Goal: Answer question/provide support: Share knowledge or assist other users

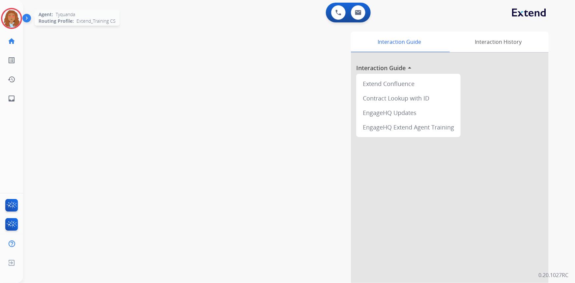
click at [15, 25] on img at bounding box center [11, 18] width 18 height 18
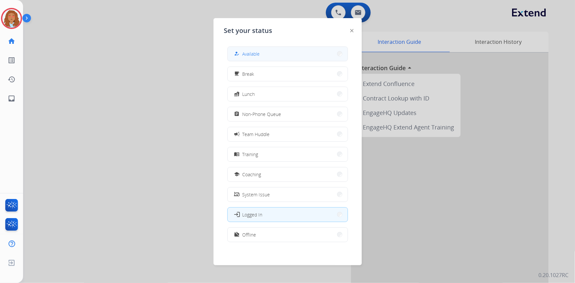
click at [254, 55] on span "Available" at bounding box center [250, 53] width 17 height 7
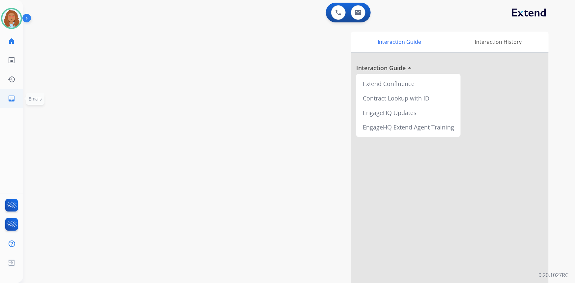
click at [11, 99] on mat-icon "inbox" at bounding box center [12, 99] width 8 height 8
select select "**********"
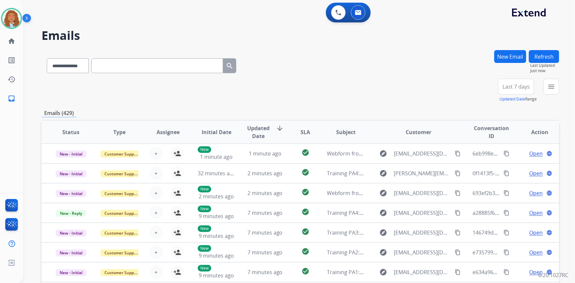
click at [518, 85] on span "Last 7 days" at bounding box center [515, 86] width 27 height 3
click at [509, 165] on div "Last 90 days" at bounding box center [514, 167] width 36 height 10
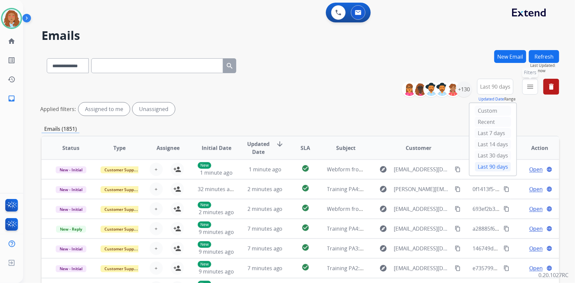
click at [528, 87] on mat-icon "menu" at bounding box center [530, 87] width 8 height 8
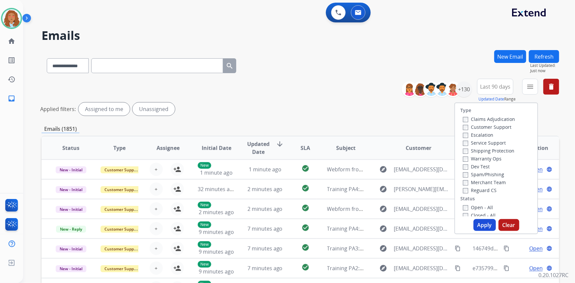
click at [488, 124] on label "Customer Support" at bounding box center [487, 127] width 48 height 6
click at [498, 151] on label "Shipping Protection" at bounding box center [488, 151] width 51 height 6
click at [476, 225] on button "Apply" at bounding box center [484, 225] width 22 height 12
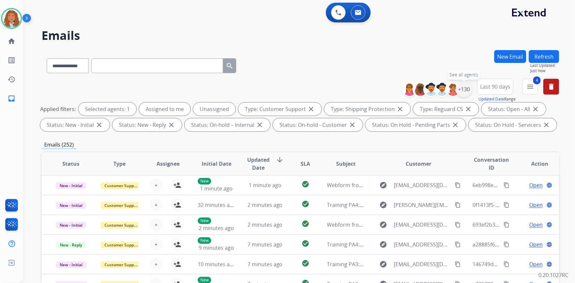
click at [468, 90] on div "+130" at bounding box center [464, 89] width 16 height 16
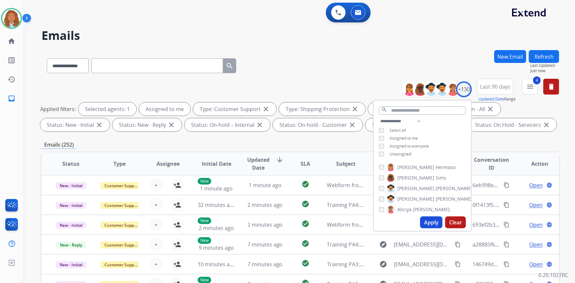
click at [429, 221] on button "Apply" at bounding box center [431, 222] width 22 height 12
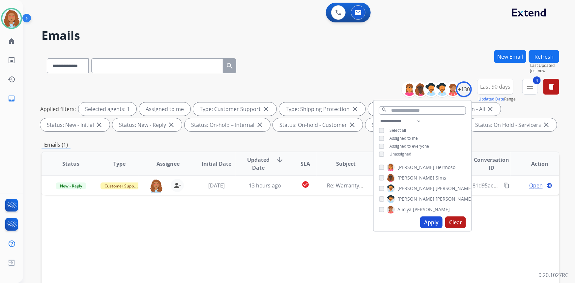
click at [329, 70] on div "**********" at bounding box center [299, 64] width 517 height 29
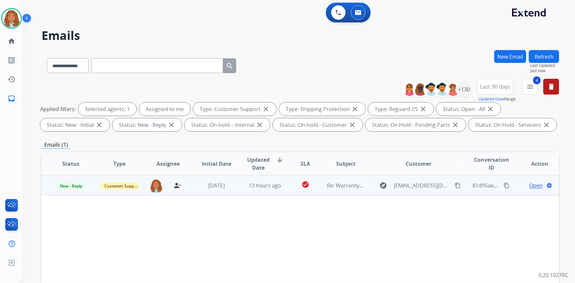
click at [346, 193] on td "Re: Warranty Info" at bounding box center [341, 185] width 48 height 20
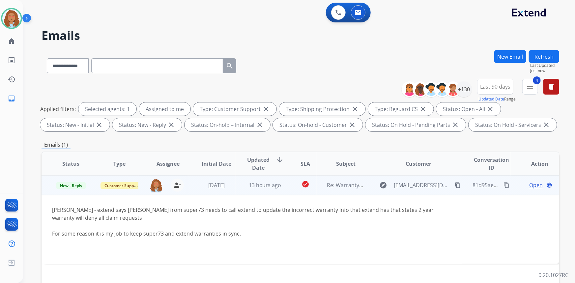
click at [454, 184] on mat-icon "content_copy" at bounding box center [457, 185] width 6 height 6
click at [530, 184] on span "Open" at bounding box center [536, 185] width 14 height 8
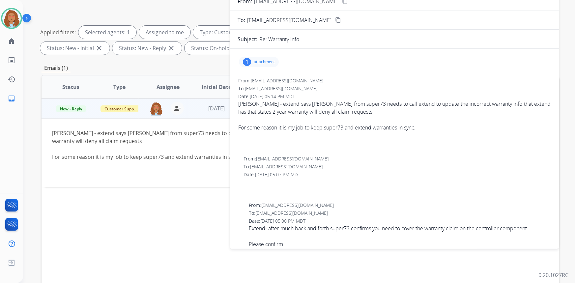
scroll to position [63, 0]
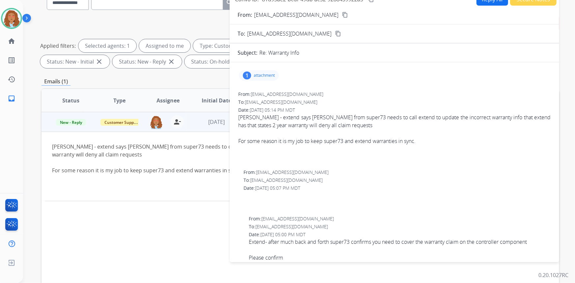
click at [257, 73] on p "attachment" at bounding box center [264, 75] width 21 height 5
click at [259, 97] on div at bounding box center [261, 93] width 33 height 23
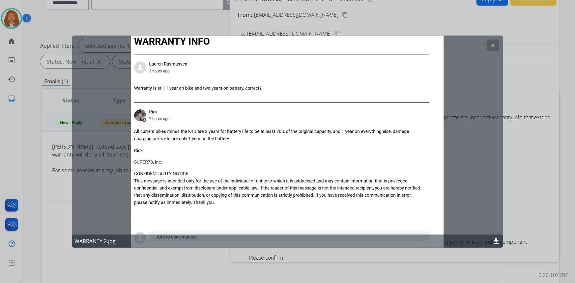
click at [496, 42] on button "clear" at bounding box center [493, 45] width 12 height 12
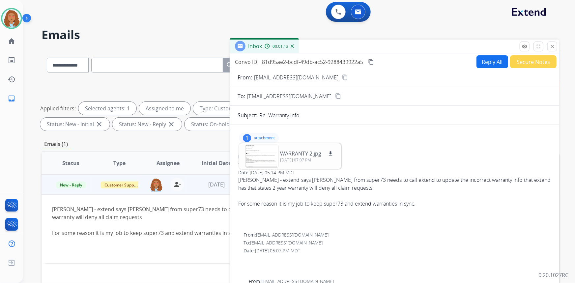
scroll to position [0, 0]
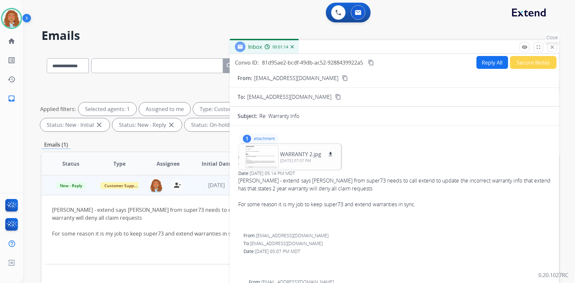
click at [554, 46] on mat-icon "close" at bounding box center [552, 47] width 6 height 6
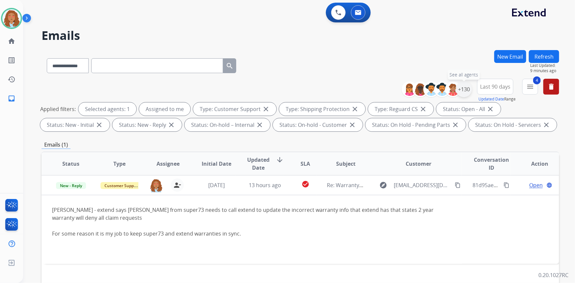
click at [466, 91] on div "+130" at bounding box center [464, 89] width 16 height 16
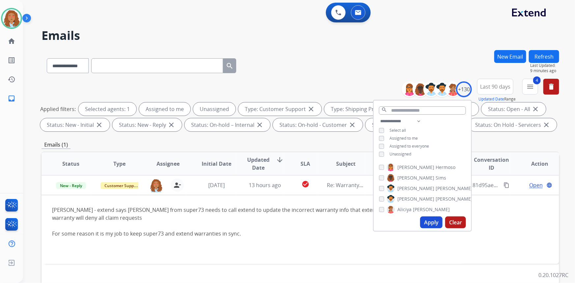
click at [435, 222] on button "Apply" at bounding box center [431, 222] width 22 height 12
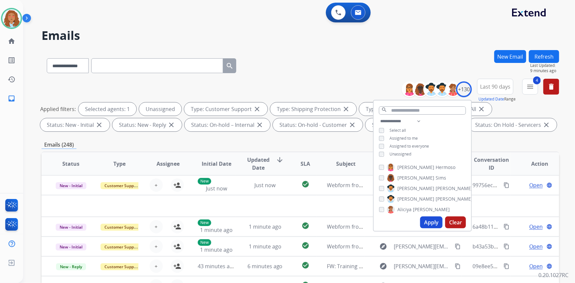
click at [428, 222] on button "Apply" at bounding box center [431, 222] width 22 height 12
click at [363, 65] on div "**********" at bounding box center [299, 64] width 517 height 29
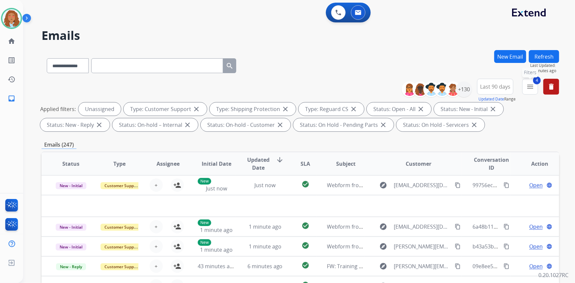
click at [529, 87] on mat-icon "menu" at bounding box center [530, 87] width 8 height 8
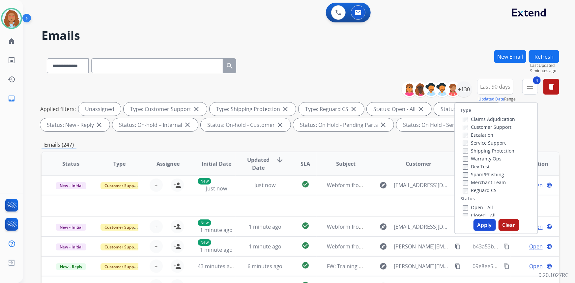
click at [494, 86] on span "Last 90 days" at bounding box center [495, 86] width 30 height 3
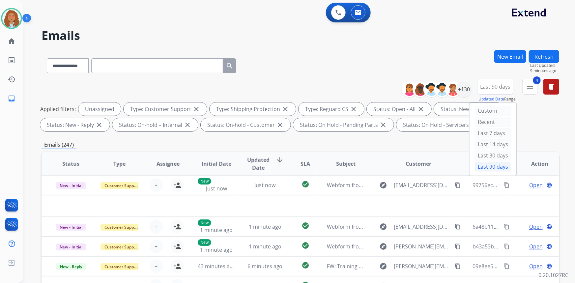
click at [416, 57] on div "**********" at bounding box center [299, 64] width 517 height 29
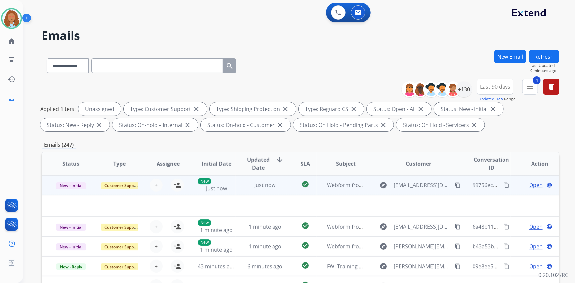
click at [430, 191] on td "explore [EMAIL_ADDRESS][DOMAIN_NAME] content_copy" at bounding box center [413, 185] width 97 height 20
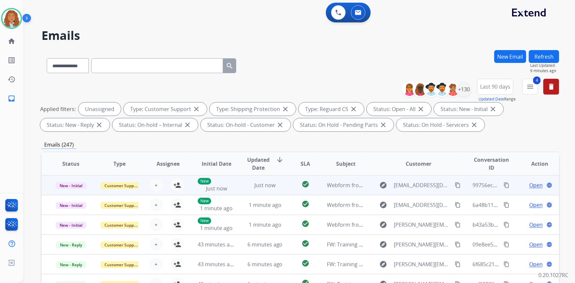
click at [430, 191] on td "explore [EMAIL_ADDRESS][DOMAIN_NAME] content_copy" at bounding box center [413, 185] width 97 height 20
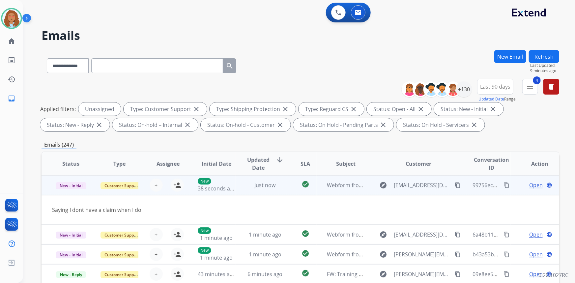
click at [454, 184] on mat-icon "content_copy" at bounding box center [457, 185] width 6 height 6
click at [177, 186] on mat-icon "person_add" at bounding box center [177, 185] width 8 height 8
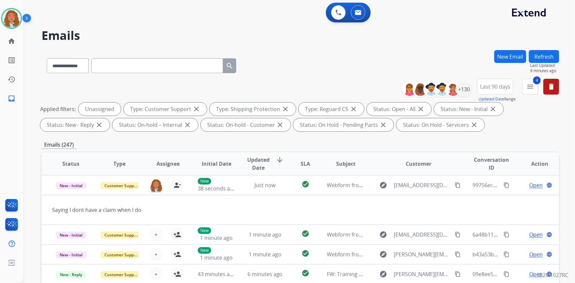
click at [544, 55] on button "Refresh" at bounding box center [544, 56] width 30 height 13
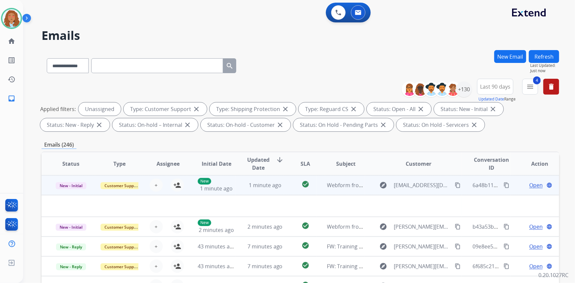
click at [415, 190] on div "explore [EMAIL_ADDRESS][DOMAIN_NAME] content_copy" at bounding box center [418, 185] width 86 height 11
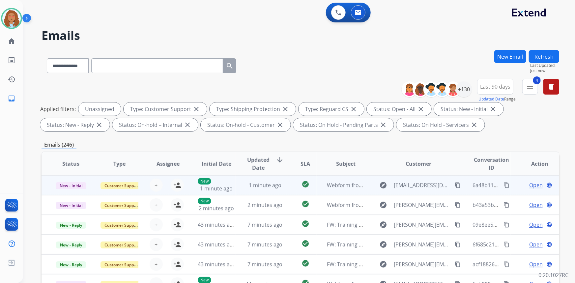
click at [415, 190] on div "explore [EMAIL_ADDRESS][DOMAIN_NAME] content_copy" at bounding box center [418, 185] width 86 height 11
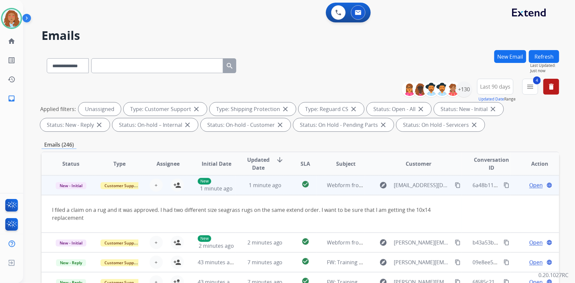
click at [454, 186] on mat-icon "content_copy" at bounding box center [457, 185] width 6 height 6
click at [178, 188] on mat-icon "person_add" at bounding box center [177, 185] width 8 height 8
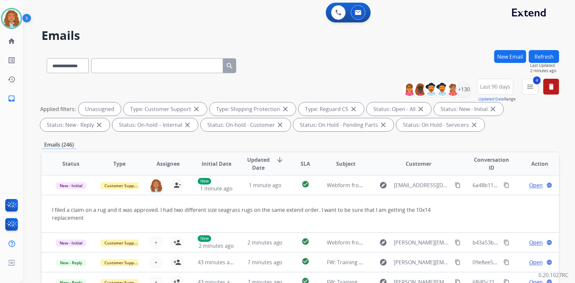
click at [543, 56] on button "Refresh" at bounding box center [544, 56] width 30 height 13
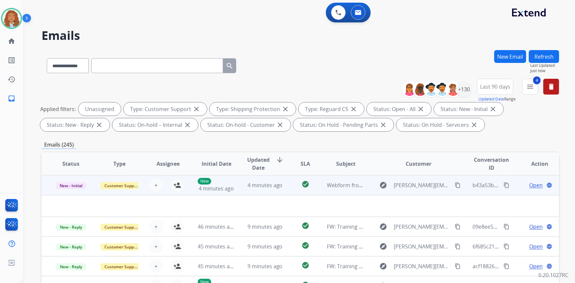
click at [418, 193] on td "explore [PERSON_NAME][EMAIL_ADDRESS][PERSON_NAME][DOMAIN_NAME] content_copy" at bounding box center [413, 185] width 97 height 20
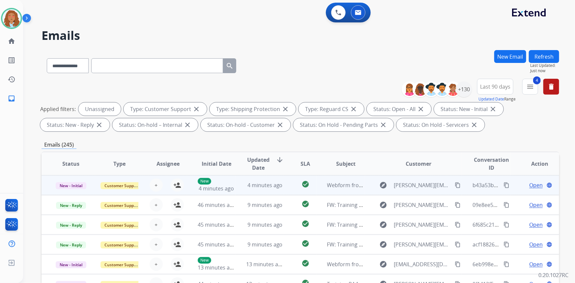
click at [418, 193] on td "explore [PERSON_NAME][EMAIL_ADDRESS][PERSON_NAME][DOMAIN_NAME] content_copy" at bounding box center [413, 185] width 97 height 20
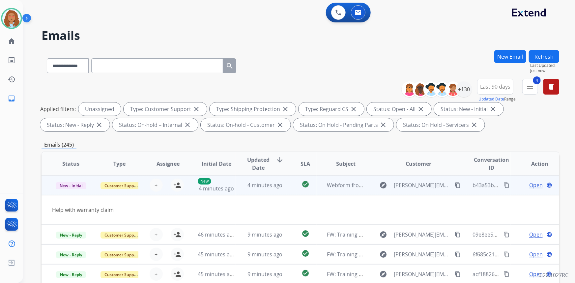
click at [454, 185] on mat-icon "content_copy" at bounding box center [457, 185] width 6 height 6
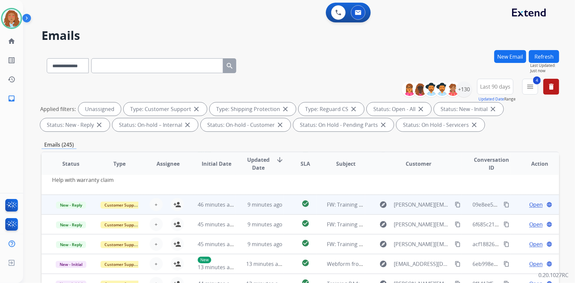
click at [415, 209] on div "explore [PERSON_NAME][EMAIL_ADDRESS][DOMAIN_NAME] content_copy" at bounding box center [418, 204] width 86 height 11
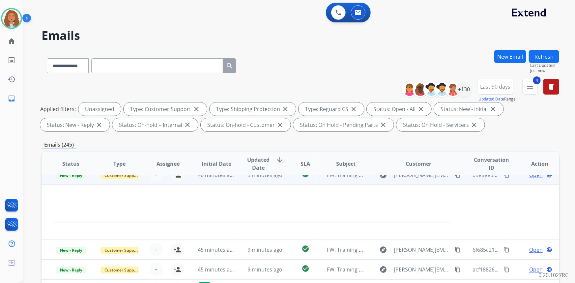
scroll to position [20, 0]
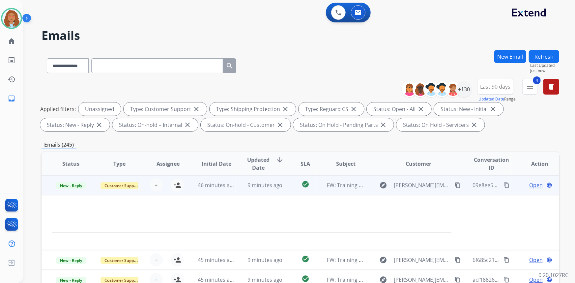
click at [417, 191] on td "explore [PERSON_NAME][EMAIL_ADDRESS][DOMAIN_NAME] content_copy" at bounding box center [413, 185] width 97 height 20
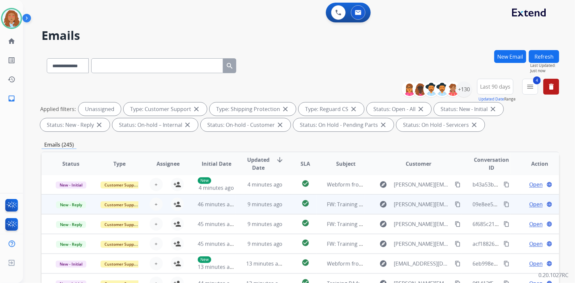
scroll to position [0, 0]
click at [418, 211] on td "explore [PERSON_NAME][EMAIL_ADDRESS][DOMAIN_NAME] content_copy" at bounding box center [413, 205] width 97 height 20
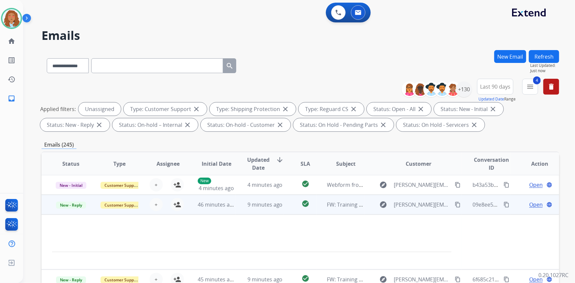
scroll to position [20, 0]
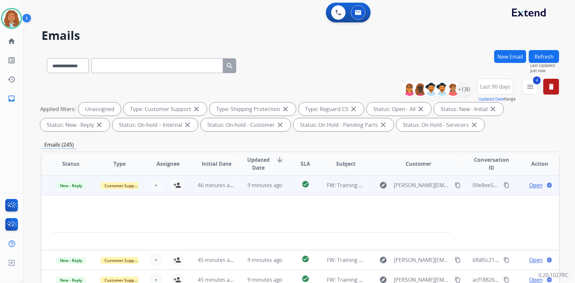
click at [418, 191] on td "explore [PERSON_NAME][EMAIL_ADDRESS][DOMAIN_NAME] content_copy" at bounding box center [413, 185] width 97 height 20
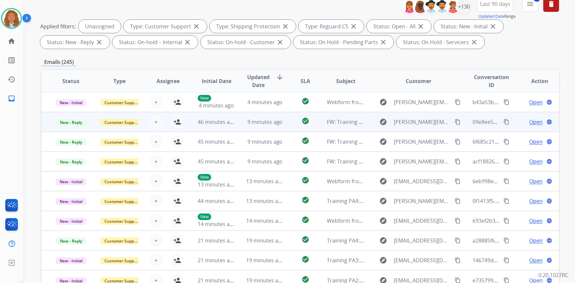
scroll to position [90, 0]
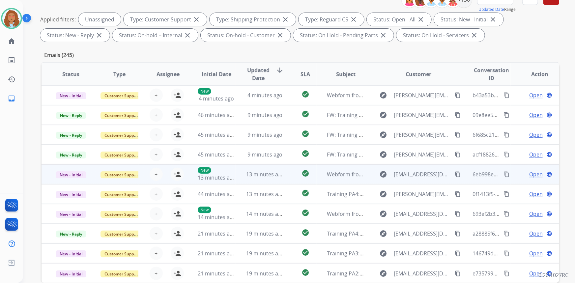
click at [417, 179] on td "explore [EMAIL_ADDRESS][DOMAIN_NAME] content_copy" at bounding box center [413, 174] width 97 height 20
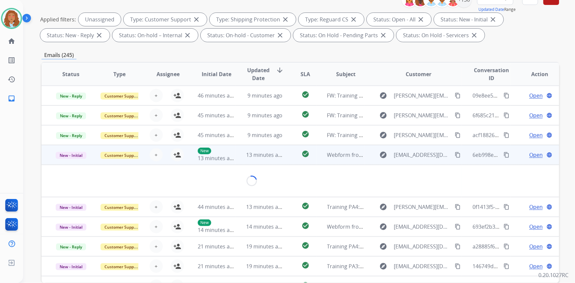
scroll to position [30, 0]
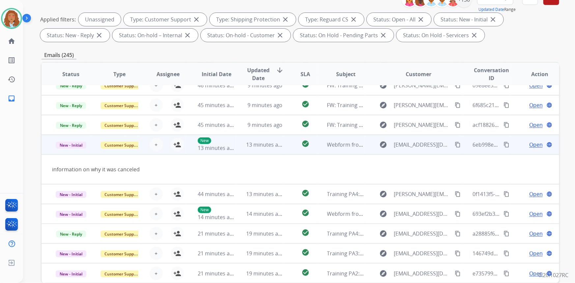
click at [454, 145] on mat-icon "content_copy" at bounding box center [457, 145] width 6 height 6
click at [178, 146] on mat-icon "person_add" at bounding box center [177, 145] width 8 height 8
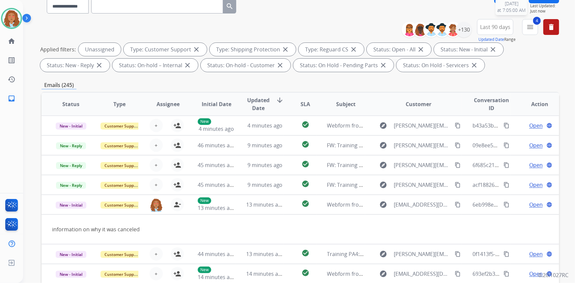
scroll to position [30, 0]
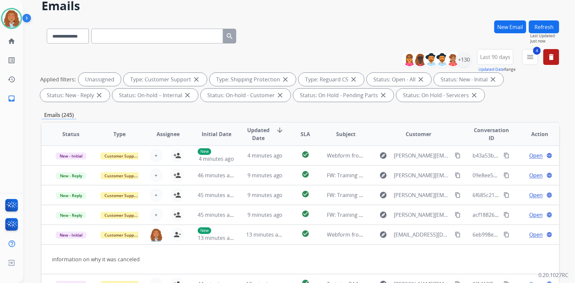
click at [543, 22] on button "Refresh" at bounding box center [544, 26] width 30 height 13
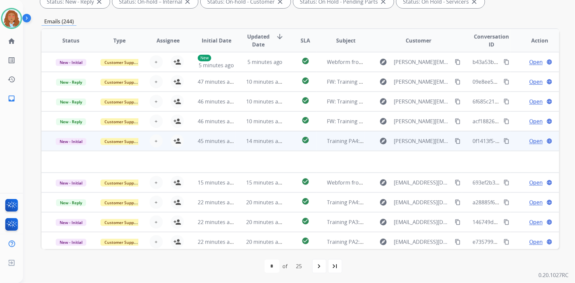
scroll to position [22, 0]
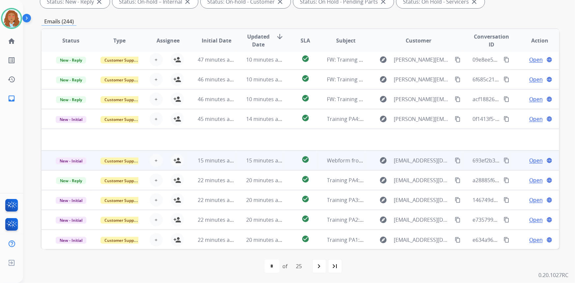
click at [418, 166] on td "explore [EMAIL_ADDRESS][DOMAIN_NAME] content_copy" at bounding box center [413, 161] width 97 height 20
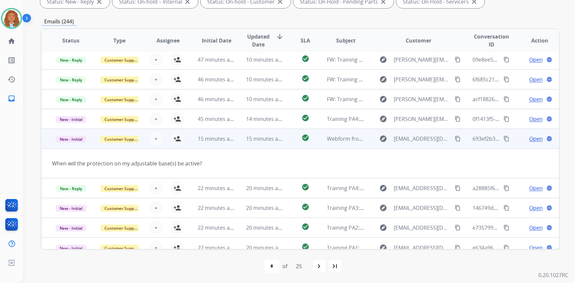
scroll to position [30, 0]
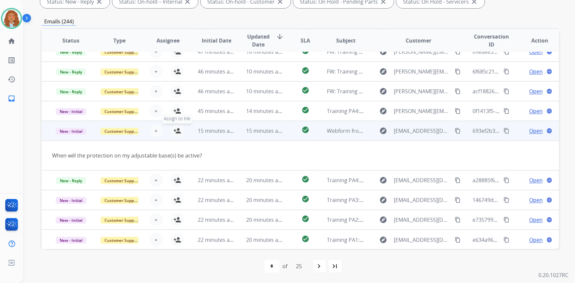
click at [177, 131] on mat-icon "person_add" at bounding box center [177, 131] width 8 height 8
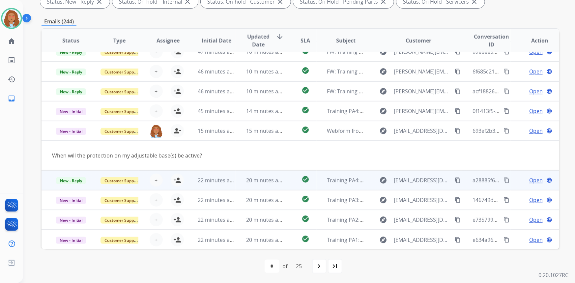
click at [413, 184] on div "explore [EMAIL_ADDRESS][DOMAIN_NAME] content_copy" at bounding box center [418, 180] width 86 height 11
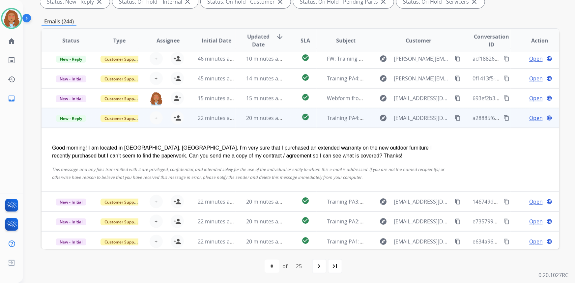
scroll to position [64, 0]
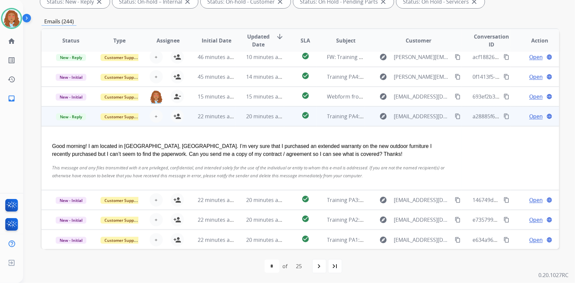
click at [418, 120] on div "explore [EMAIL_ADDRESS][DOMAIN_NAME] content_copy" at bounding box center [418, 116] width 86 height 11
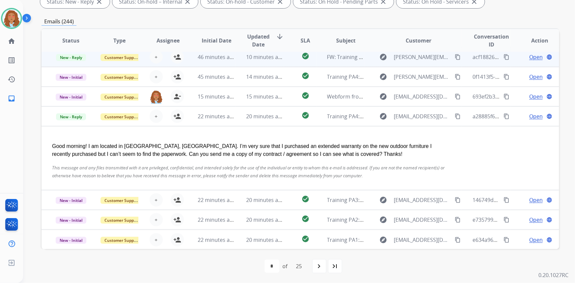
scroll to position [0, 0]
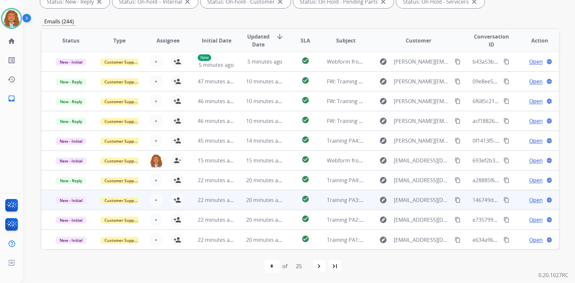
click at [415, 206] on td "explore [EMAIL_ADDRESS][DOMAIN_NAME] content_copy" at bounding box center [413, 200] width 97 height 20
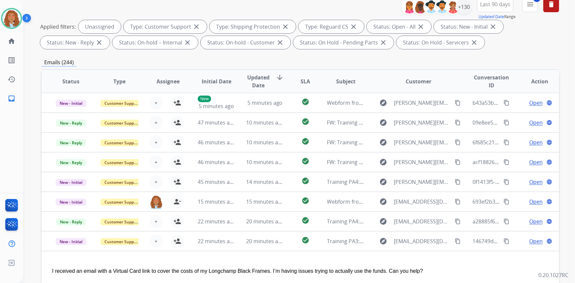
scroll to position [0, 0]
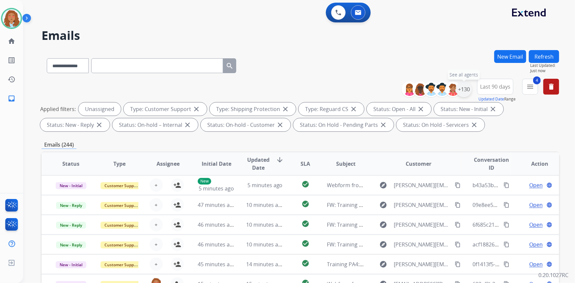
click at [465, 92] on div "+130" at bounding box center [464, 89] width 16 height 16
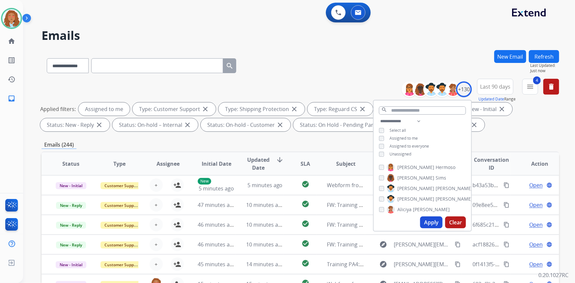
click at [430, 222] on button "Apply" at bounding box center [431, 222] width 22 height 12
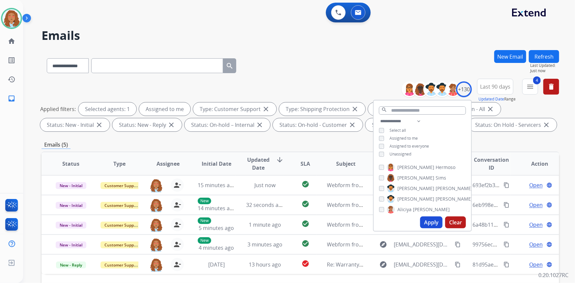
click at [321, 78] on div "**********" at bounding box center [299, 64] width 517 height 29
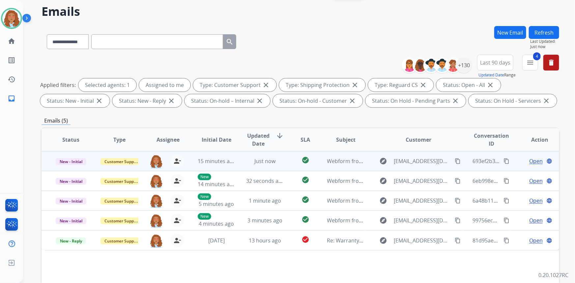
scroll to position [30, 0]
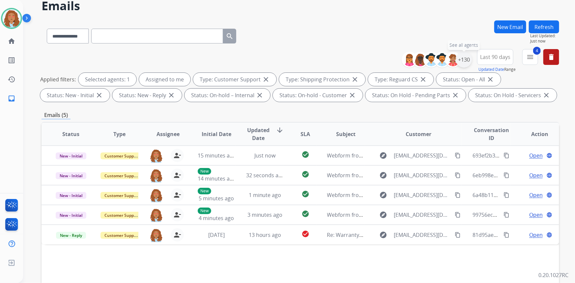
click at [461, 62] on div "+130" at bounding box center [464, 60] width 16 height 16
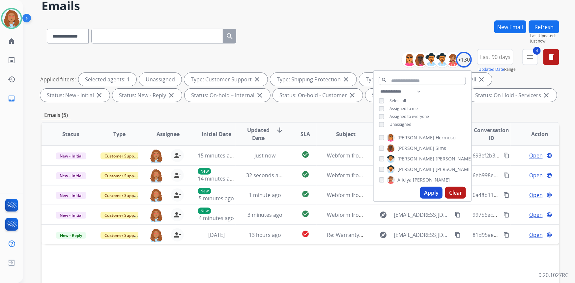
click at [431, 193] on button "Apply" at bounding box center [431, 193] width 22 height 12
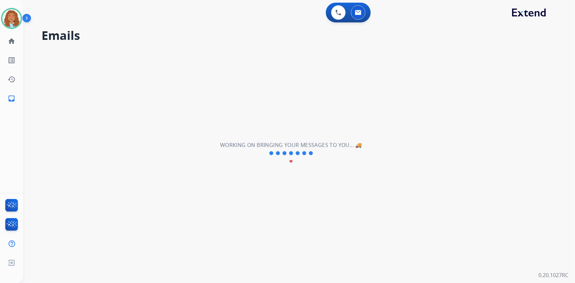
scroll to position [0, 0]
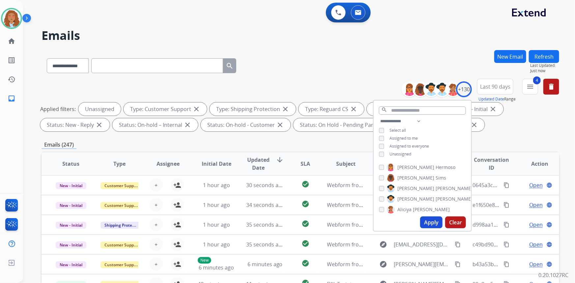
click at [516, 137] on div "**********" at bounding box center [299, 228] width 517 height 356
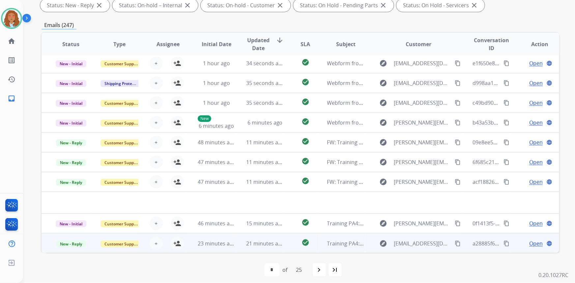
scroll to position [123, 0]
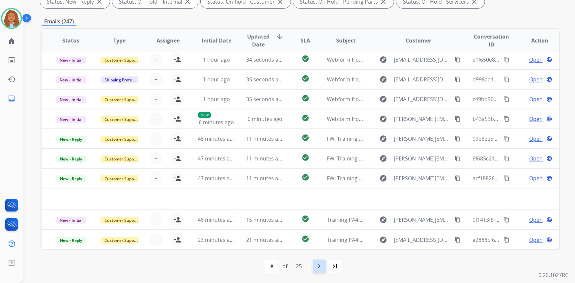
click at [319, 268] on mat-icon "navigate_next" at bounding box center [319, 266] width 8 height 8
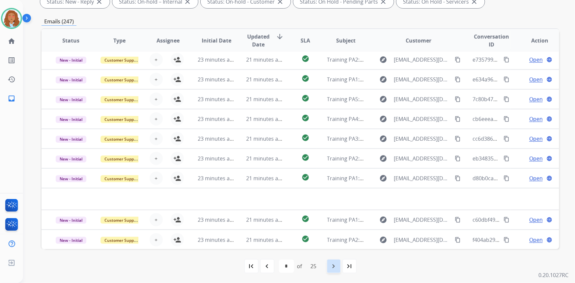
click at [331, 264] on mat-icon "navigate_next" at bounding box center [334, 266] width 8 height 8
click at [335, 263] on mat-icon "navigate_next" at bounding box center [334, 266] width 8 height 8
click at [334, 263] on mat-icon "navigate_next" at bounding box center [334, 266] width 8 height 8
click at [334, 268] on mat-icon "navigate_next" at bounding box center [334, 266] width 8 height 8
click at [335, 265] on mat-icon "navigate_next" at bounding box center [334, 266] width 8 height 8
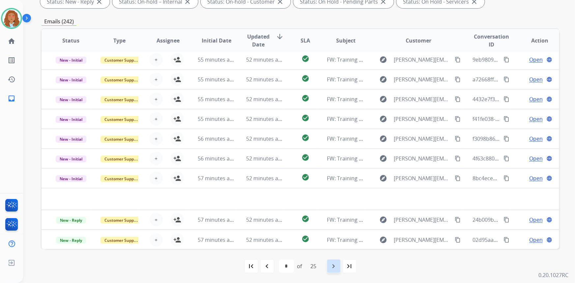
click at [332, 270] on mat-icon "navigate_next" at bounding box center [334, 266] width 8 height 8
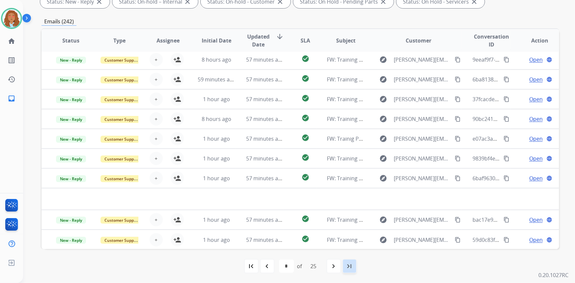
click at [351, 267] on mat-icon "last_page" at bounding box center [349, 266] width 8 height 8
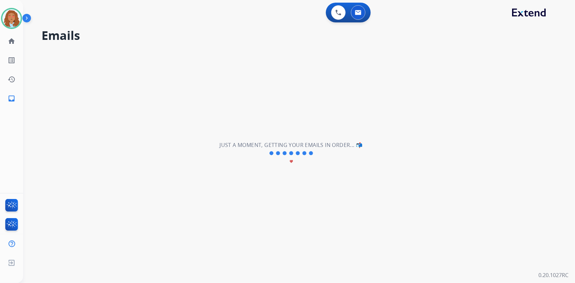
scroll to position [0, 0]
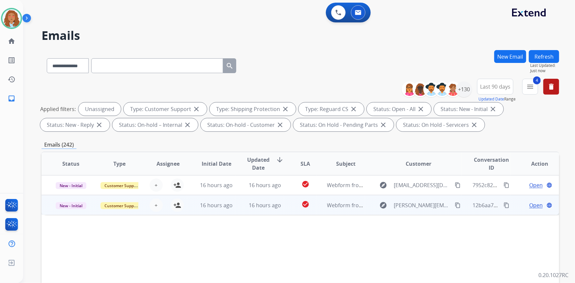
click at [405, 213] on td "explore [PERSON_NAME][EMAIL_ADDRESS][DOMAIN_NAME] content_copy" at bounding box center [413, 205] width 97 height 20
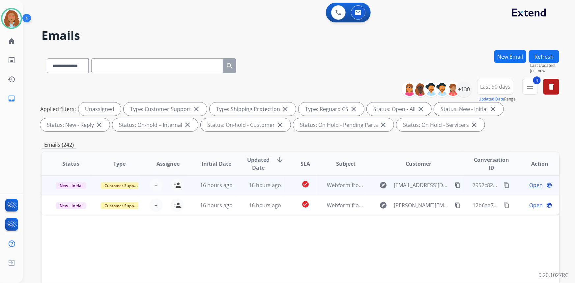
click at [415, 192] on td "explore [EMAIL_ADDRESS][DOMAIN_NAME] content_copy" at bounding box center [413, 185] width 97 height 20
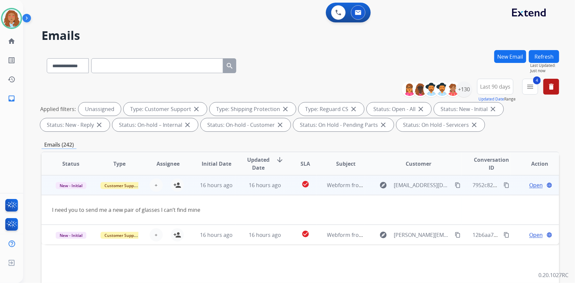
click at [454, 186] on mat-icon "content_copy" at bounding box center [457, 185] width 6 height 6
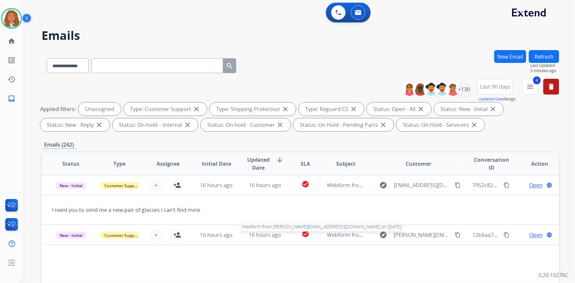
scroll to position [123, 0]
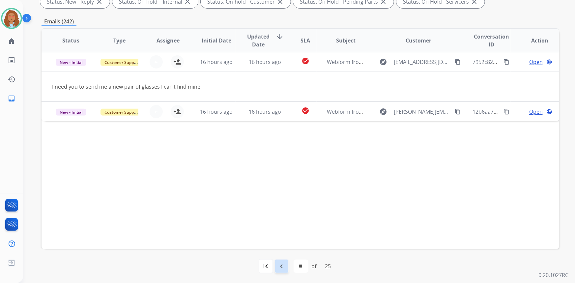
click at [283, 266] on mat-icon "navigate_before" at bounding box center [282, 266] width 8 height 8
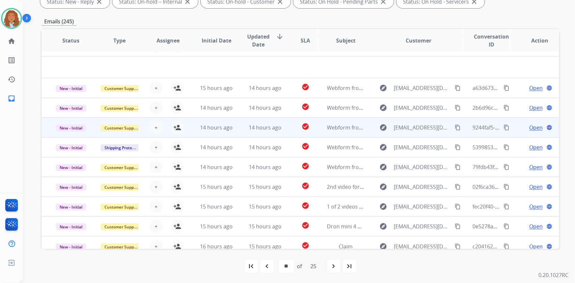
scroll to position [22, 0]
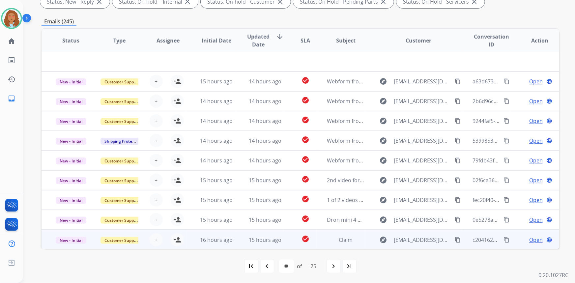
click at [407, 246] on td "explore [EMAIL_ADDRESS][DOMAIN_NAME] content_copy" at bounding box center [413, 240] width 97 height 20
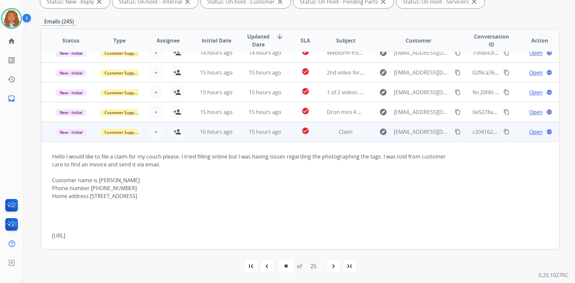
scroll to position [109, 0]
click at [420, 142] on td "Hello I would like to file a claim for my couch please. I tried filling online …" at bounding box center [251, 195] width 420 height 108
click at [417, 140] on td "explore [EMAIL_ADDRESS][DOMAIN_NAME] content_copy" at bounding box center [413, 131] width 97 height 20
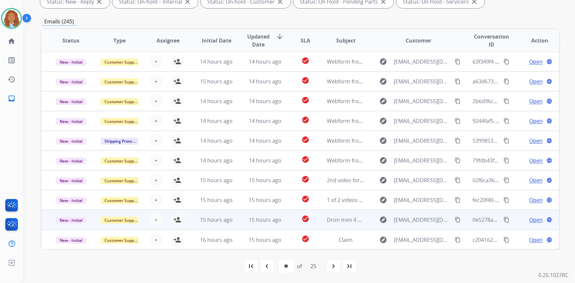
click at [411, 227] on td "explore [EMAIL_ADDRESS][DOMAIN_NAME] content_copy" at bounding box center [413, 220] width 97 height 20
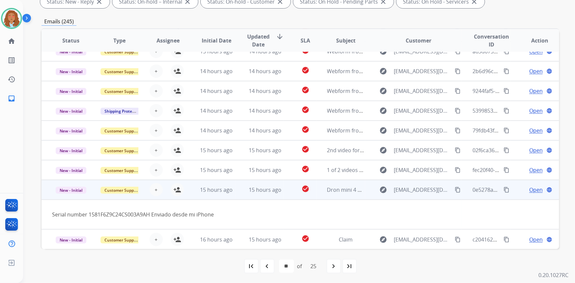
scroll to position [30, 0]
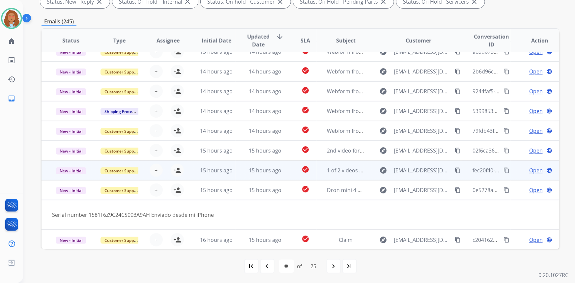
click at [409, 177] on td "explore [EMAIL_ADDRESS][DOMAIN_NAME] content_copy" at bounding box center [413, 170] width 97 height 20
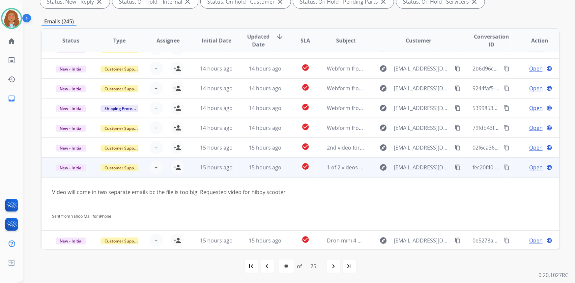
scroll to position [54, 0]
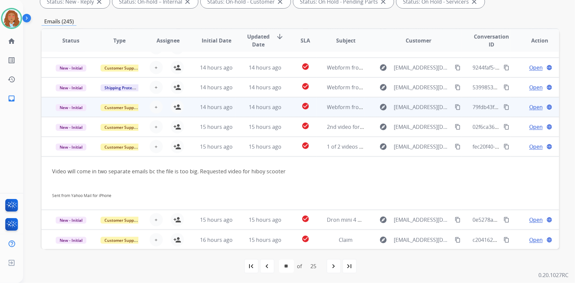
click at [408, 112] on td "explore [EMAIL_ADDRESS][DOMAIN_NAME] content_copy" at bounding box center [413, 107] width 97 height 20
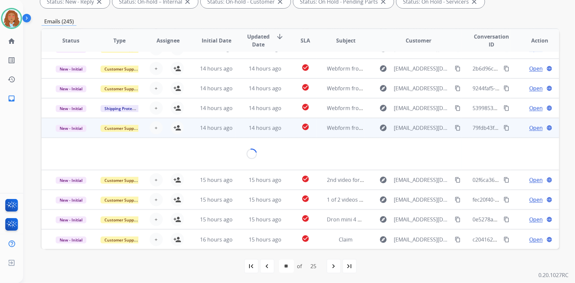
scroll to position [46, 0]
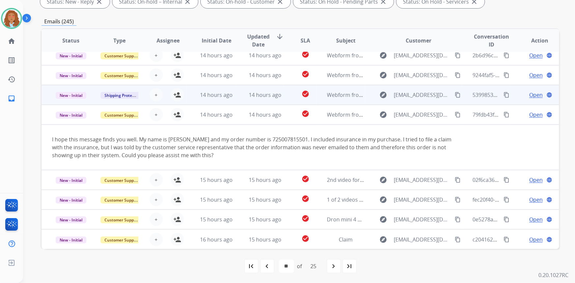
click at [405, 99] on div "explore [EMAIL_ADDRESS][DOMAIN_NAME] content_copy" at bounding box center [418, 95] width 86 height 11
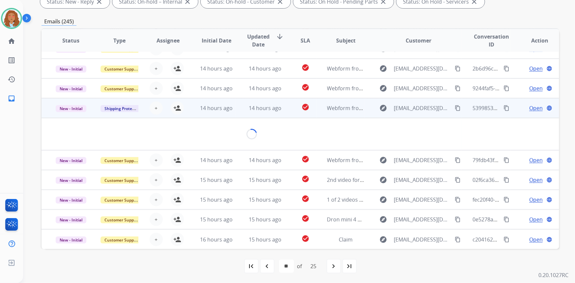
scroll to position [38, 0]
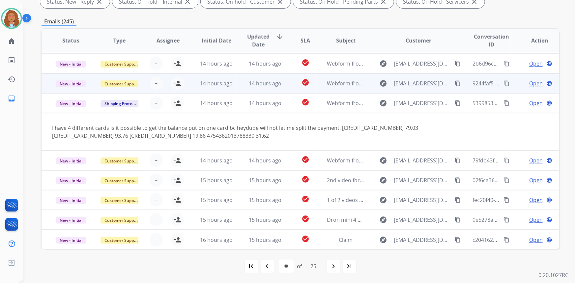
click at [412, 88] on td "explore [EMAIL_ADDRESS][DOMAIN_NAME] content_copy" at bounding box center [413, 83] width 97 height 20
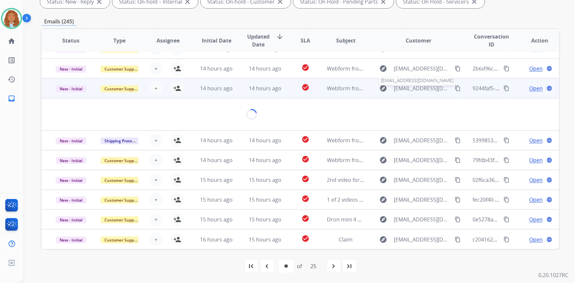
scroll to position [30, 0]
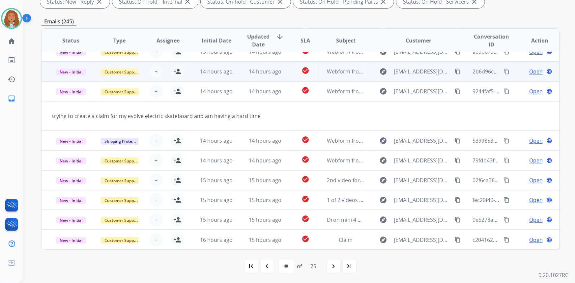
click at [412, 77] on td "explore [EMAIL_ADDRESS][DOMAIN_NAME] content_copy" at bounding box center [413, 72] width 97 height 20
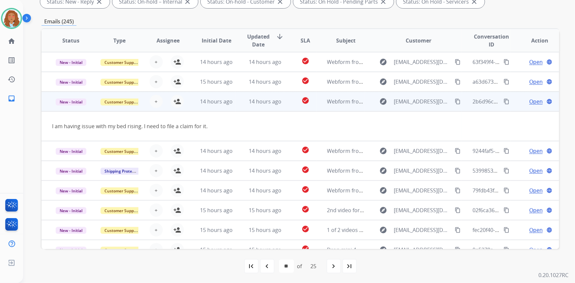
scroll to position [0, 0]
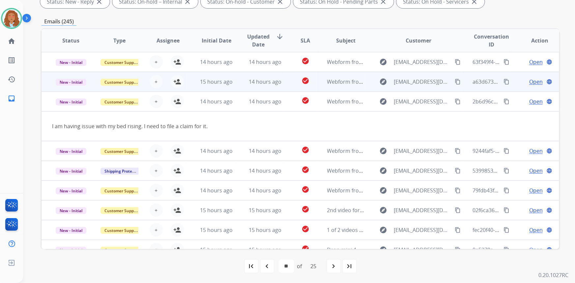
click at [416, 88] on td "explore [EMAIL_ADDRESS][DOMAIN_NAME] content_copy" at bounding box center [413, 82] width 97 height 20
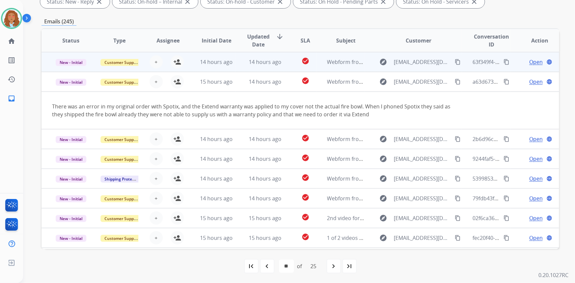
click at [413, 69] on td "explore [EMAIL_ADDRESS][DOMAIN_NAME] content_copy" at bounding box center [413, 62] width 97 height 20
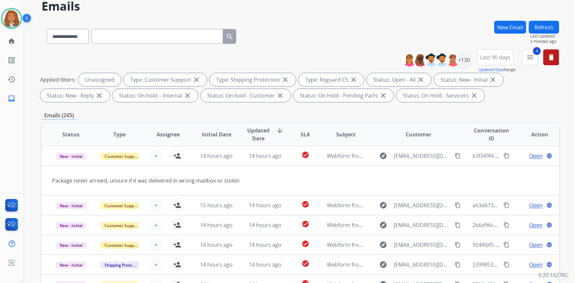
scroll to position [3, 0]
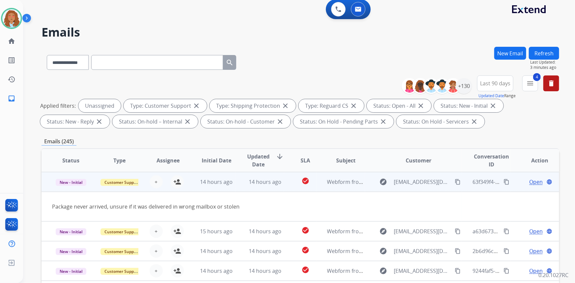
click at [454, 180] on mat-icon "content_copy" at bounding box center [457, 182] width 6 height 6
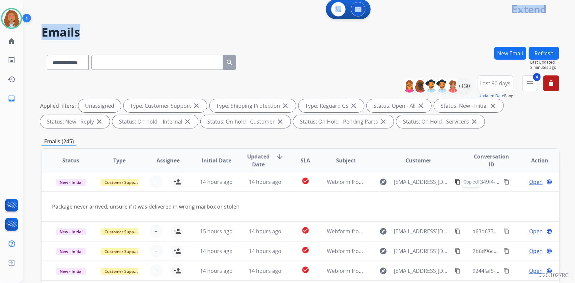
scroll to position [0, 0]
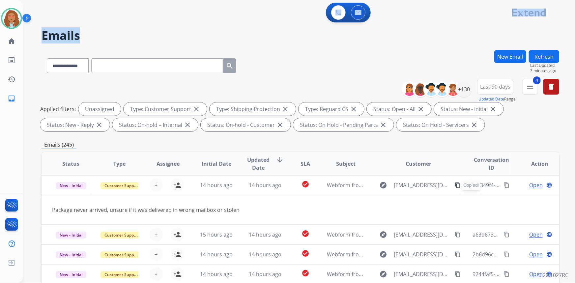
drag, startPoint x: 210, startPoint y: 22, endPoint x: 219, endPoint y: 14, distance: 12.3
click at [216, 1] on div "**********" at bounding box center [299, 141] width 552 height 283
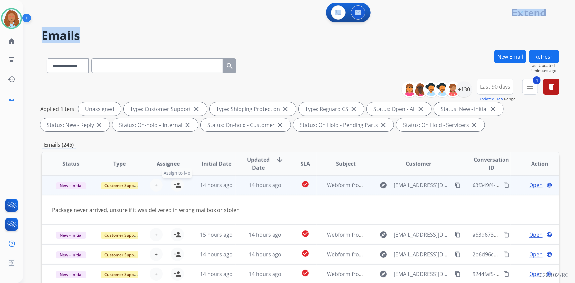
click at [173, 187] on mat-icon "person_add" at bounding box center [177, 185] width 8 height 8
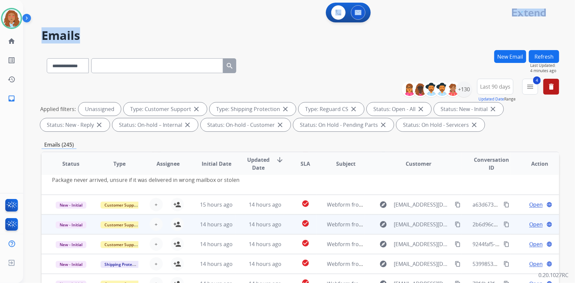
scroll to position [123, 0]
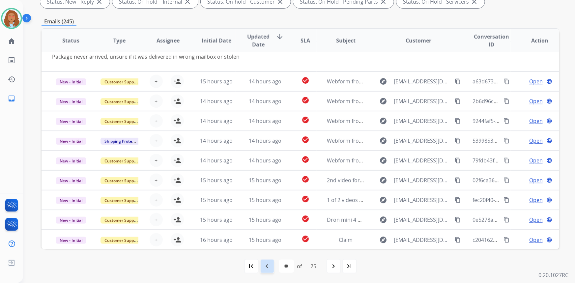
click at [268, 266] on mat-icon "navigate_before" at bounding box center [267, 266] width 8 height 8
select select "**"
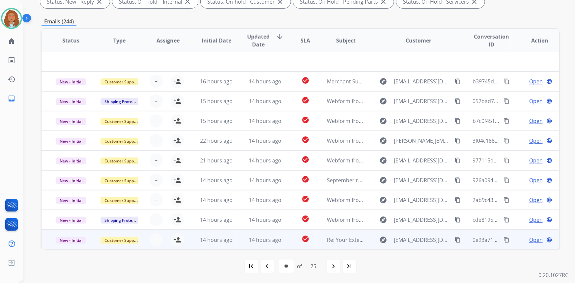
click at [412, 244] on td "explore [EMAIL_ADDRESS][DOMAIN_NAME] content_copy" at bounding box center [413, 240] width 97 height 20
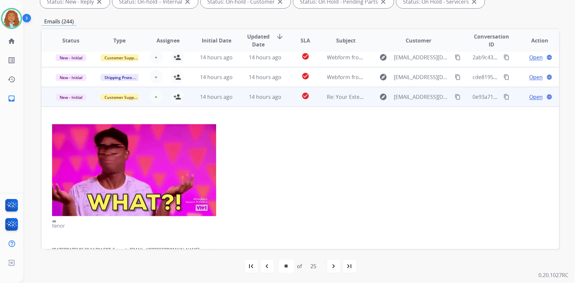
scroll to position [118, 0]
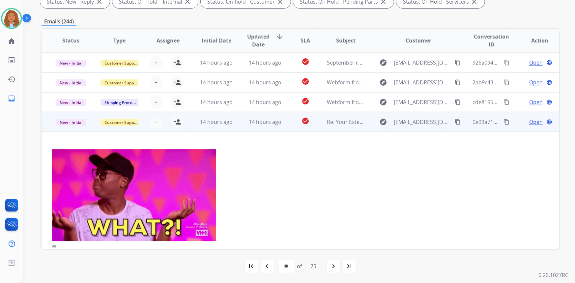
click at [411, 127] on td "explore [EMAIL_ADDRESS][DOMAIN_NAME] content_copy" at bounding box center [413, 122] width 97 height 20
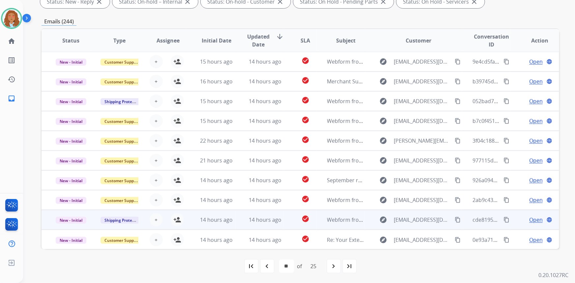
click at [407, 228] on td "explore [EMAIL_ADDRESS][DOMAIN_NAME] content_copy" at bounding box center [413, 220] width 97 height 20
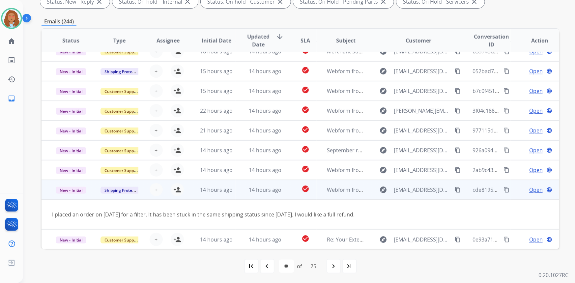
scroll to position [30, 0]
click at [454, 189] on mat-icon "content_copy" at bounding box center [457, 190] width 6 height 6
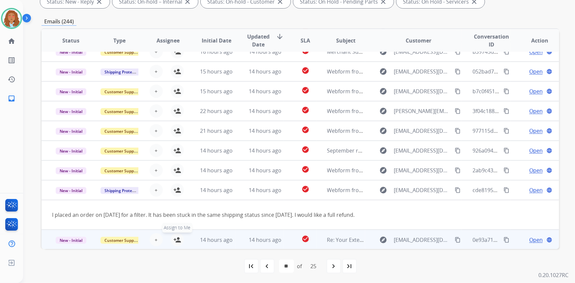
click at [180, 240] on button "person_add Assign to Me" at bounding box center [177, 239] width 13 height 13
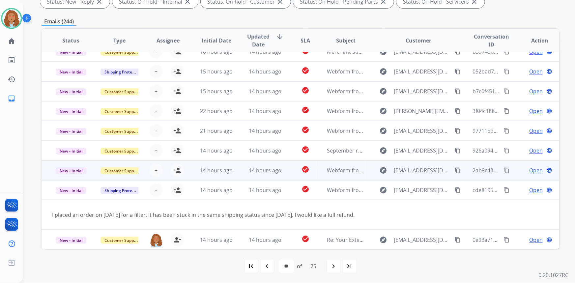
click at [415, 175] on div "explore [EMAIL_ADDRESS][DOMAIN_NAME] content_copy" at bounding box center [418, 170] width 86 height 11
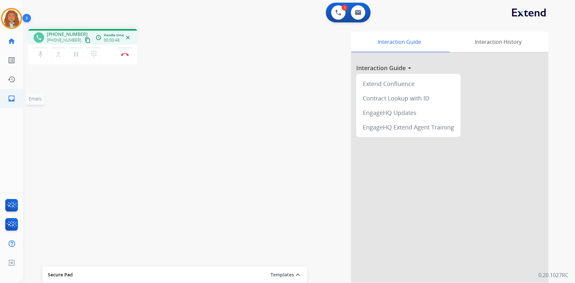
click at [10, 100] on mat-icon "inbox" at bounding box center [12, 99] width 8 height 8
select select "**********"
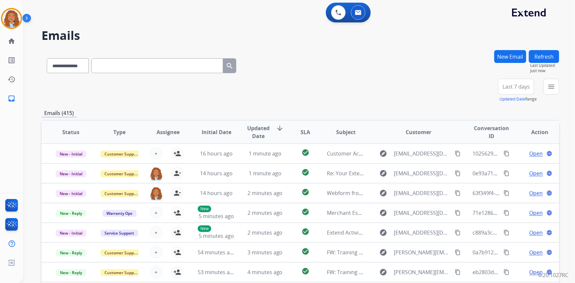
scroll to position [0, 0]
click at [506, 60] on button "New Email" at bounding box center [510, 56] width 32 height 13
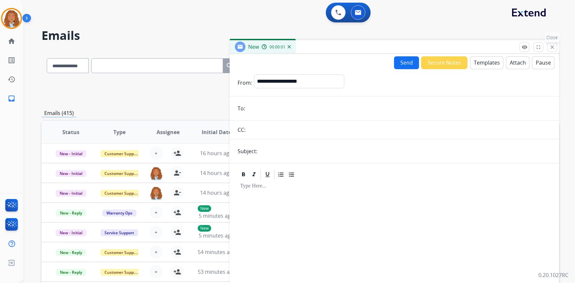
click at [553, 48] on mat-icon "close" at bounding box center [552, 47] width 6 height 6
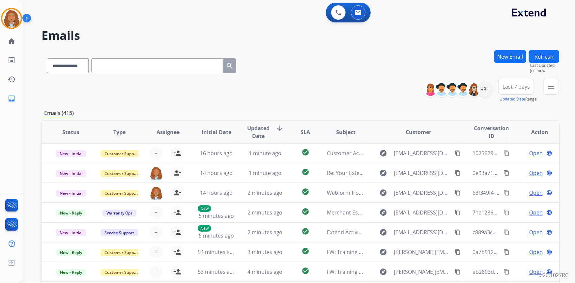
click at [516, 88] on span "Last 7 days" at bounding box center [515, 86] width 27 height 3
click at [508, 168] on div "Last 90 days" at bounding box center [514, 167] width 36 height 10
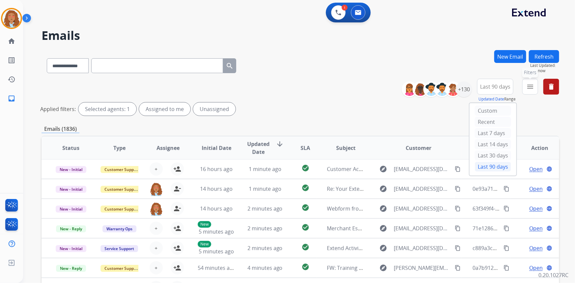
click at [532, 88] on mat-icon "menu" at bounding box center [530, 87] width 8 height 8
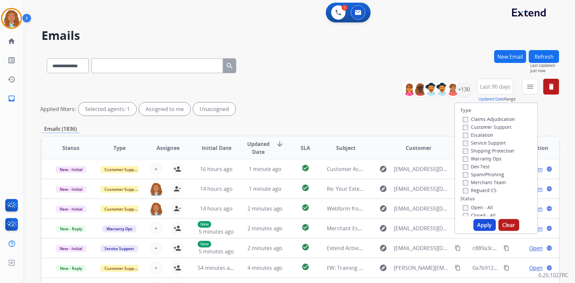
click at [488, 125] on label "Customer Support" at bounding box center [487, 127] width 48 height 6
click at [489, 151] on label "Shipping Protection" at bounding box center [488, 151] width 51 height 6
click at [463, 193] on div "Reguard CS" at bounding box center [489, 190] width 52 height 8
click at [488, 227] on button "Apply" at bounding box center [484, 225] width 22 height 12
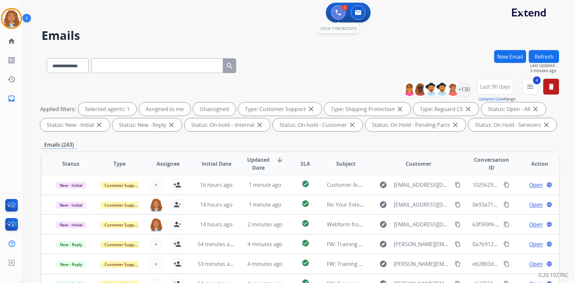
click at [337, 10] on img at bounding box center [338, 13] width 6 height 6
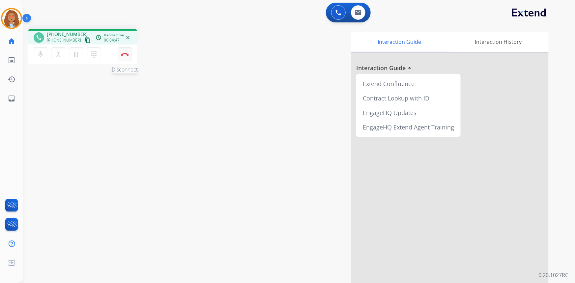
click at [125, 54] on img at bounding box center [125, 54] width 8 height 3
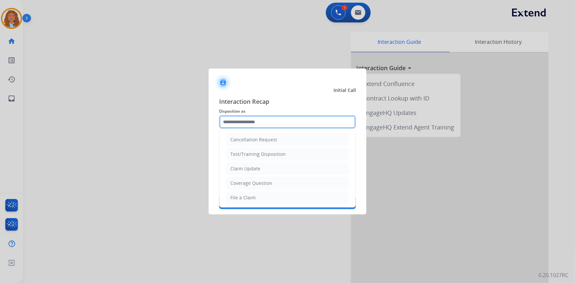
click at [235, 124] on input "text" at bounding box center [287, 121] width 137 height 13
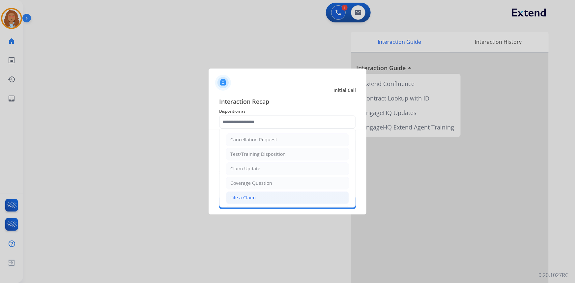
click at [249, 195] on div "File a Claim" at bounding box center [242, 197] width 25 height 7
type input "**********"
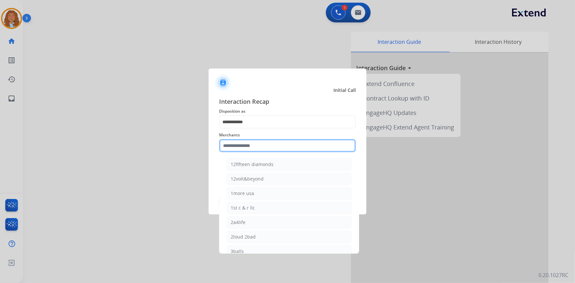
click at [239, 146] on input "text" at bounding box center [287, 145] width 137 height 13
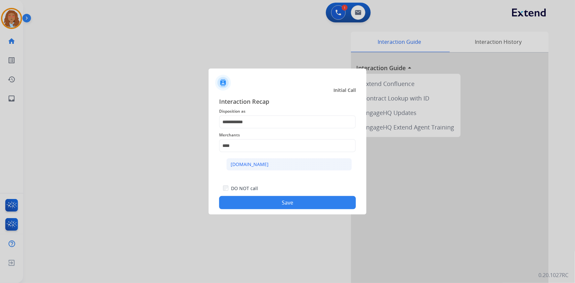
click at [250, 166] on div "[DOMAIN_NAME]" at bounding box center [250, 164] width 38 height 7
type input "**********"
click at [256, 203] on button "Save" at bounding box center [287, 202] width 137 height 13
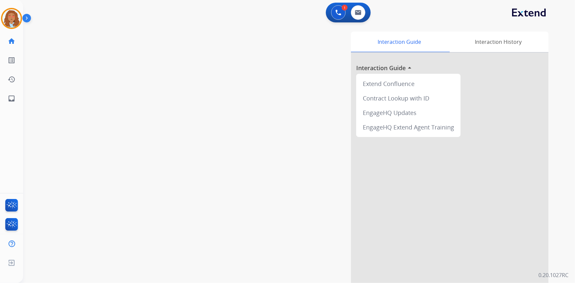
click at [147, 189] on div "swap_horiz Break voice bridge close_fullscreen Connect 3-Way Call merge_type Se…" at bounding box center [291, 161] width 536 height 275
click at [12, 100] on mat-icon "inbox" at bounding box center [12, 99] width 8 height 8
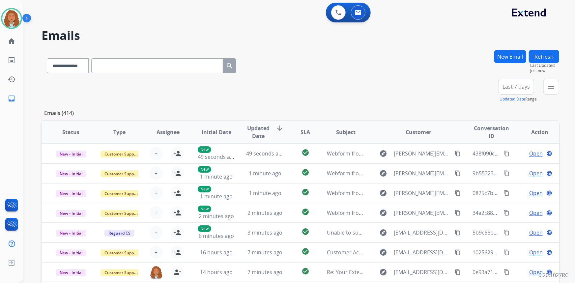
click at [514, 86] on span "Last 7 days" at bounding box center [515, 86] width 27 height 3
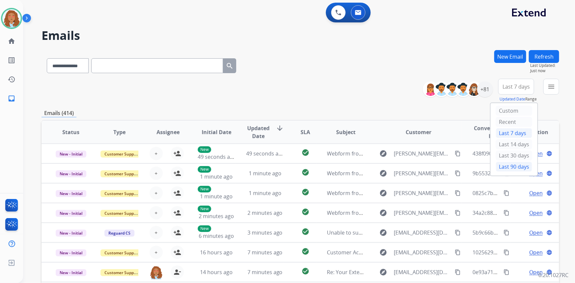
click at [509, 165] on div "Last 90 days" at bounding box center [514, 167] width 36 height 10
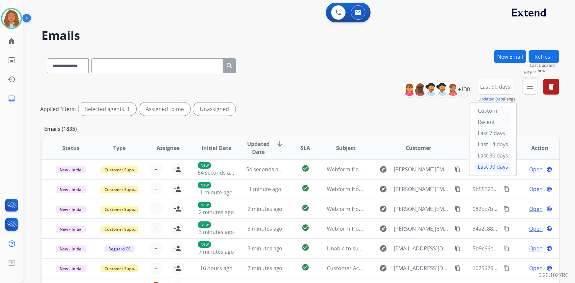
click at [531, 88] on mat-icon "menu" at bounding box center [530, 87] width 8 height 8
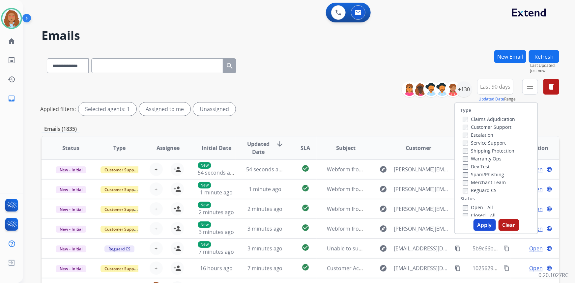
click at [494, 126] on label "Customer Support" at bounding box center [487, 127] width 48 height 6
click at [489, 151] on label "Shipping Protection" at bounding box center [488, 151] width 51 height 6
click at [489, 227] on button "Apply" at bounding box center [484, 225] width 22 height 12
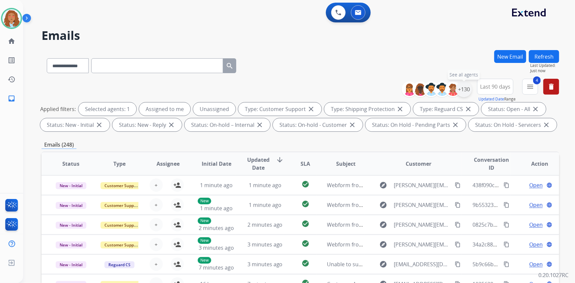
click at [465, 90] on div "+130" at bounding box center [464, 89] width 16 height 16
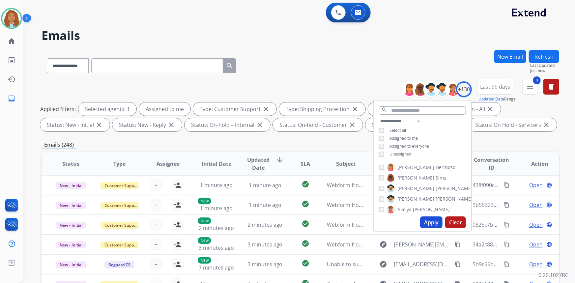
click at [425, 219] on button "Apply" at bounding box center [431, 222] width 22 height 12
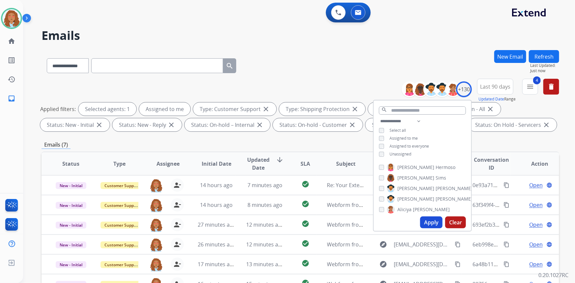
drag, startPoint x: 336, startPoint y: 84, endPoint x: 334, endPoint y: 79, distance: 5.1
click at [336, 82] on div "**********" at bounding box center [299, 106] width 517 height 55
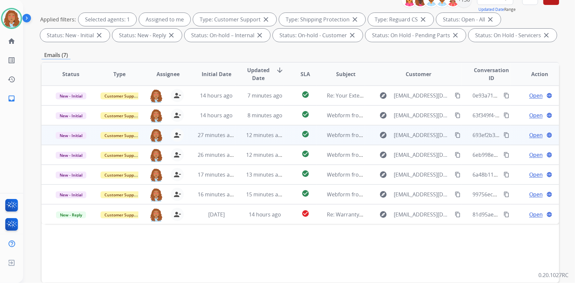
scroll to position [60, 0]
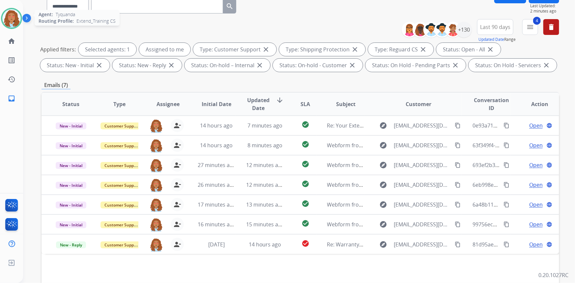
click at [5, 13] on img at bounding box center [11, 18] width 18 height 18
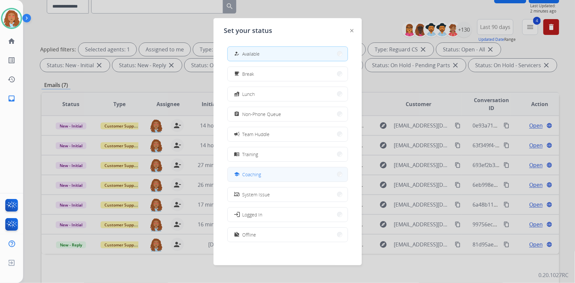
click at [267, 178] on button "school Coaching" at bounding box center [288, 174] width 120 height 14
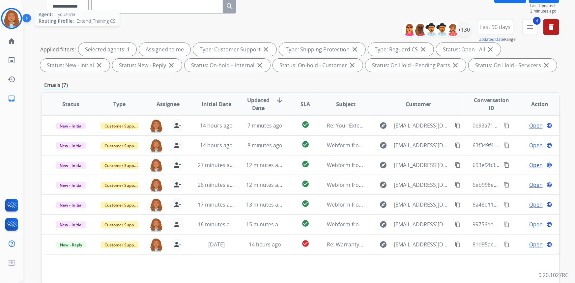
click at [16, 19] on img at bounding box center [11, 18] width 18 height 18
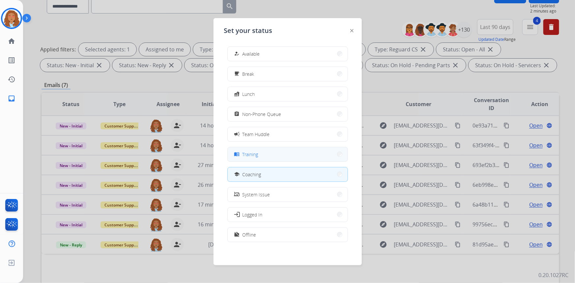
click at [265, 153] on button "menu_book Training" at bounding box center [288, 154] width 120 height 14
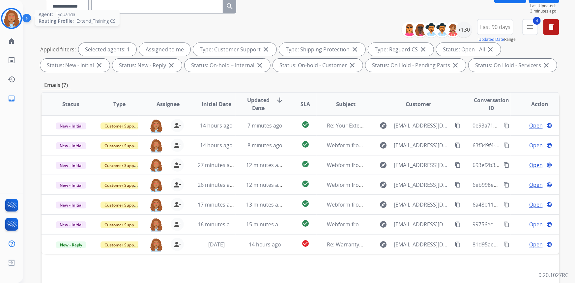
click at [16, 15] on img at bounding box center [11, 18] width 18 height 18
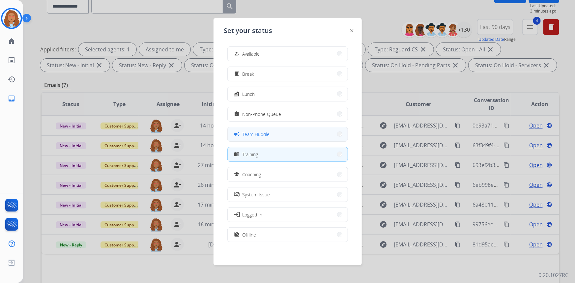
click at [285, 133] on button "campaign Team Huddle" at bounding box center [288, 134] width 120 height 14
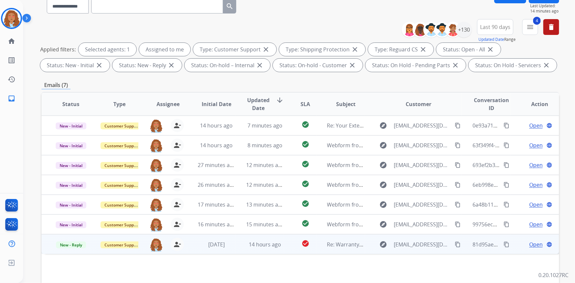
click at [454, 245] on mat-icon "content_copy" at bounding box center [457, 244] width 6 height 6
